Goal: Find specific page/section: Find specific page/section

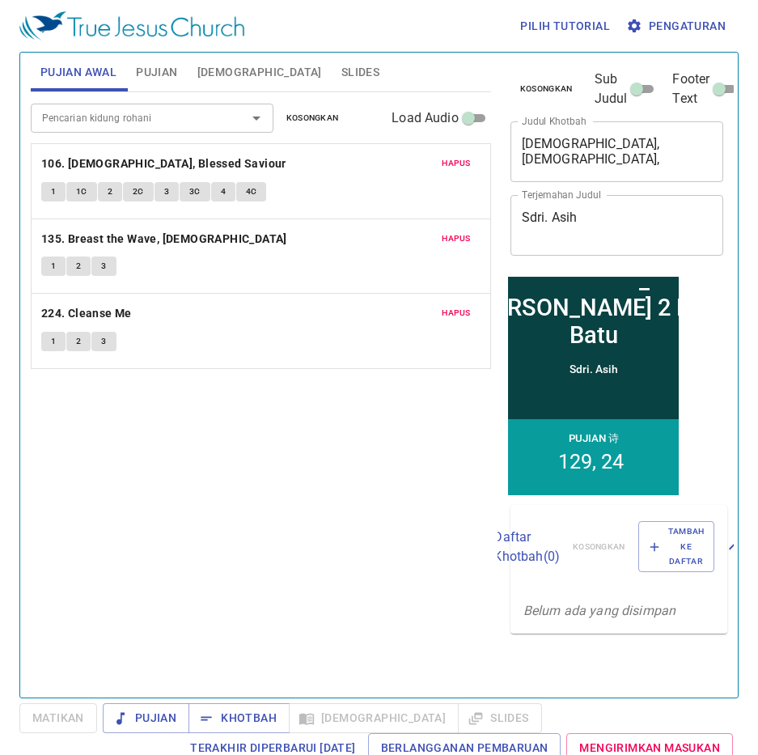
click at [49, 192] on button "1" at bounding box center [53, 191] width 24 height 19
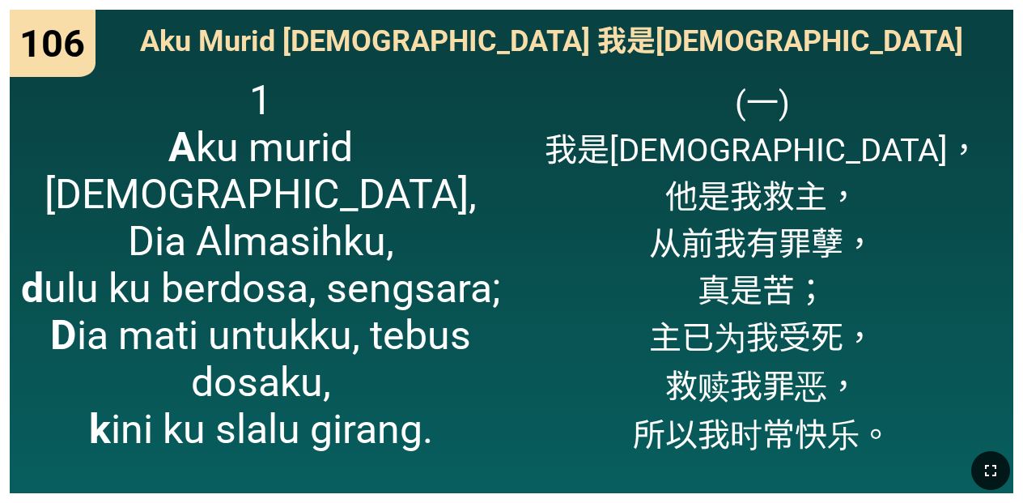
click at [995, 468] on icon "button" at bounding box center [990, 470] width 19 height 19
